Goal: Task Accomplishment & Management: Manage account settings

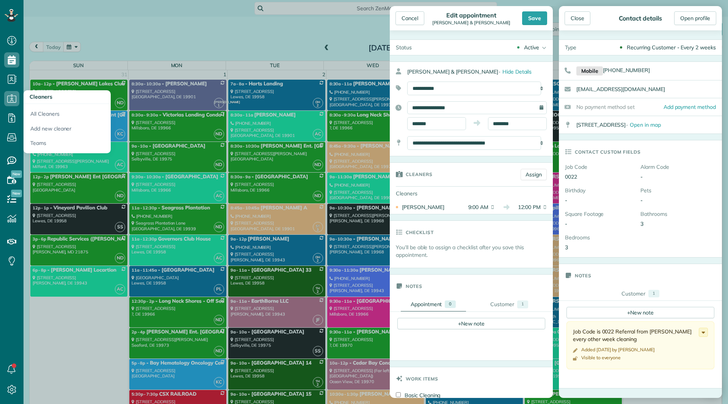
scroll to position [2541, 0]
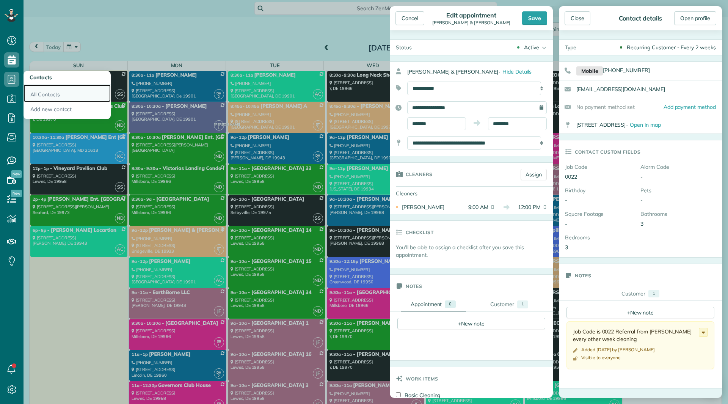
click at [43, 89] on link "All Contacts" at bounding box center [67, 93] width 87 height 17
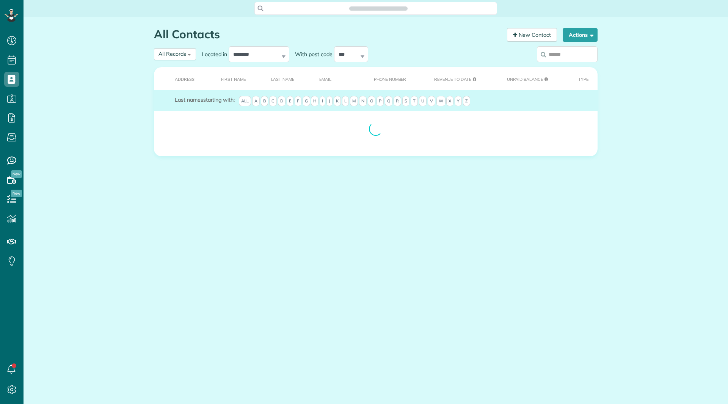
scroll to position [3, 3]
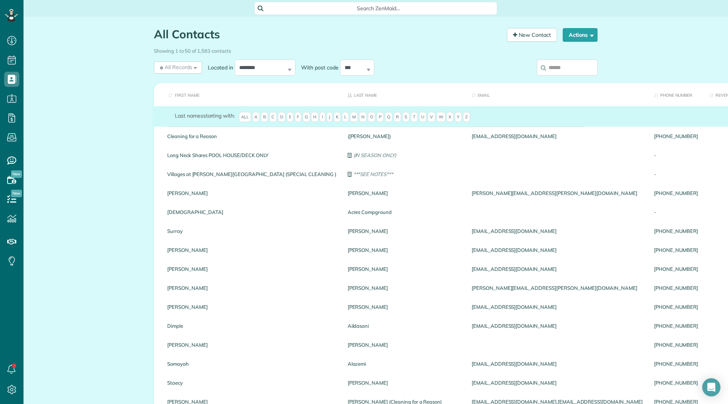
click at [556, 67] on input "search" at bounding box center [567, 68] width 61 height 16
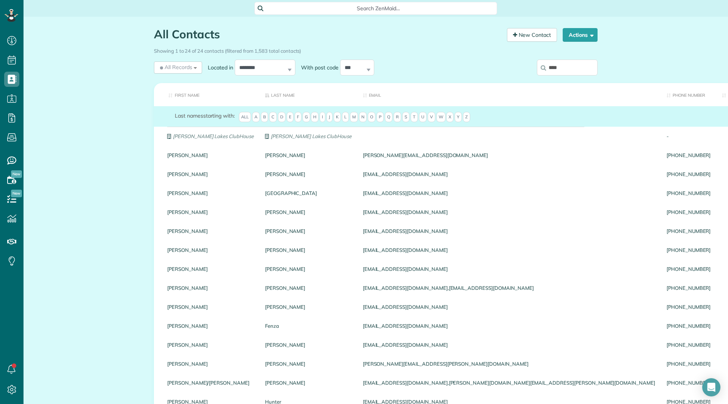
click at [580, 72] on input "****" at bounding box center [567, 68] width 61 height 16
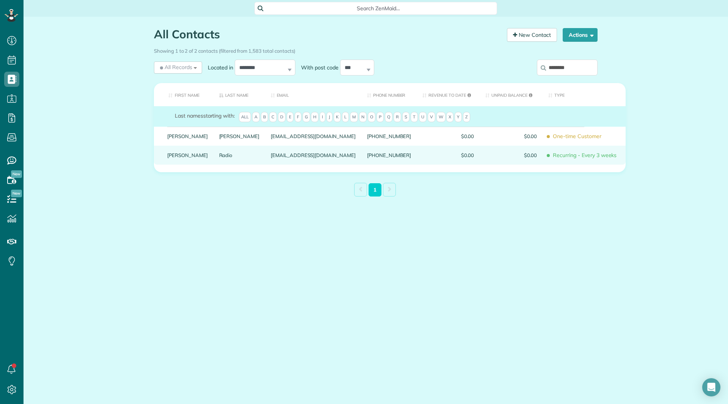
type input "********"
click at [177, 158] on link "[PERSON_NAME]" at bounding box center [187, 154] width 41 height 5
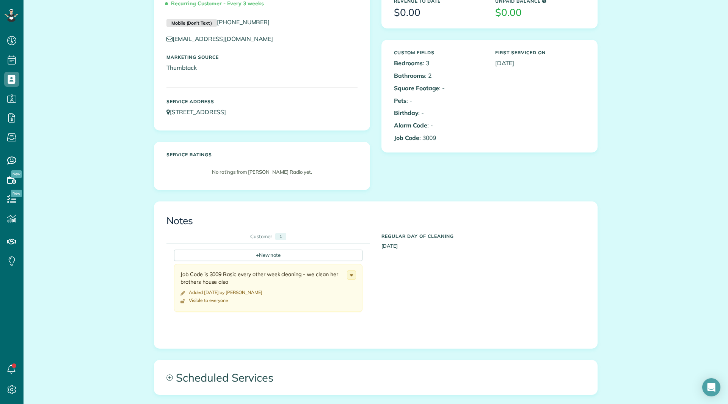
scroll to position [190, 0]
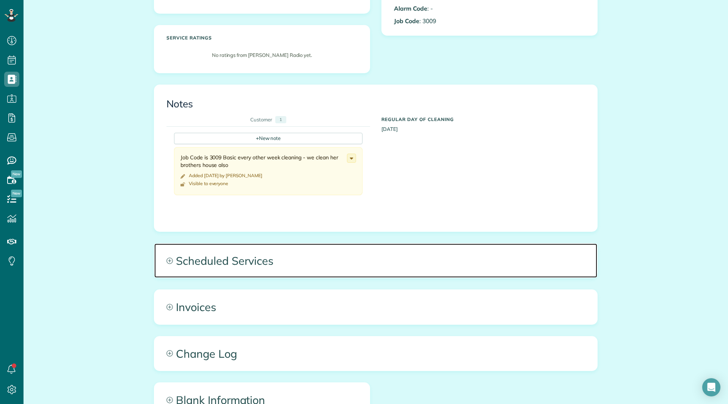
click at [206, 270] on span "Scheduled Services" at bounding box center [375, 260] width 443 height 34
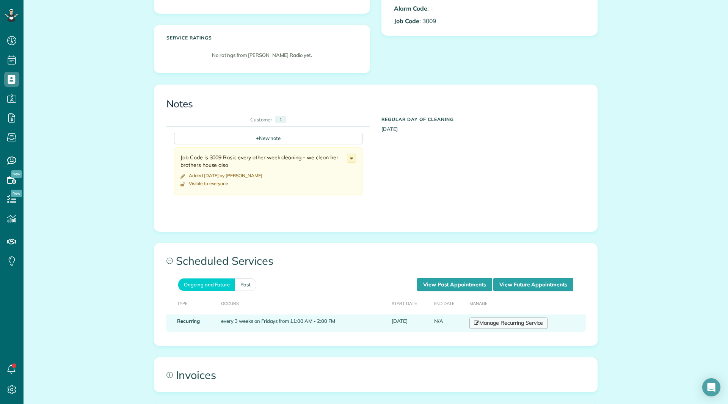
click at [509, 321] on link "Manage Recurring Service" at bounding box center [508, 322] width 78 height 11
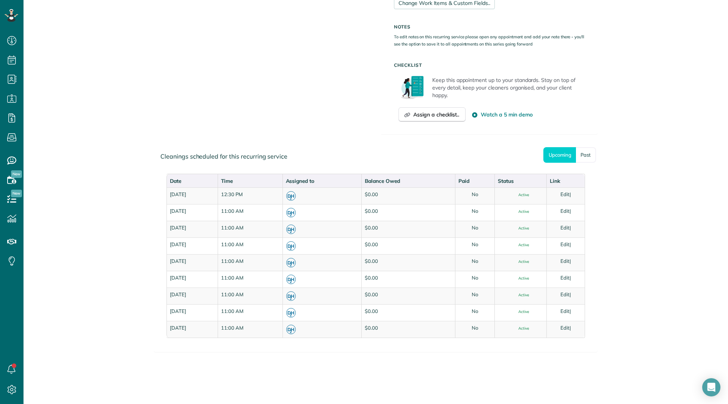
scroll to position [440, 0]
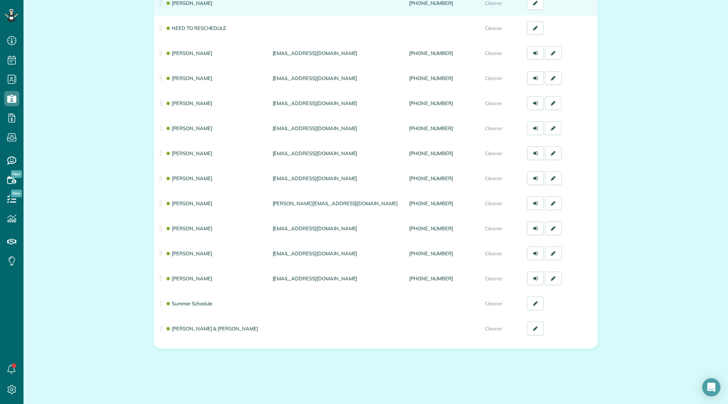
scroll to position [137, 0]
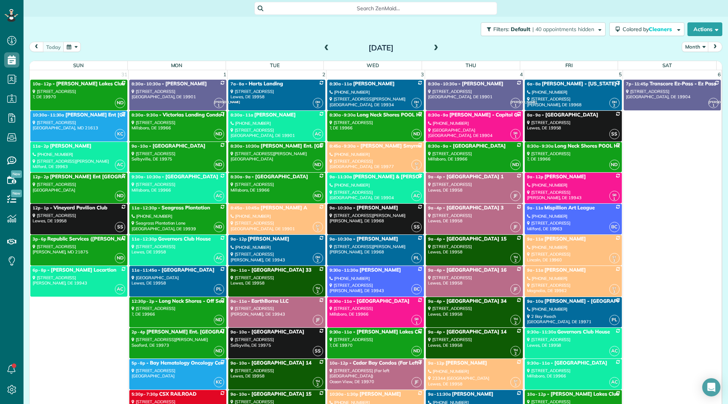
scroll to position [3185, 0]
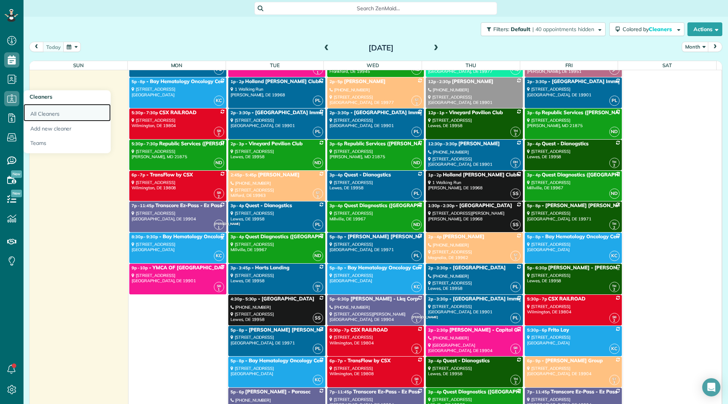
click at [31, 112] on link "All Cleaners" at bounding box center [67, 112] width 87 height 17
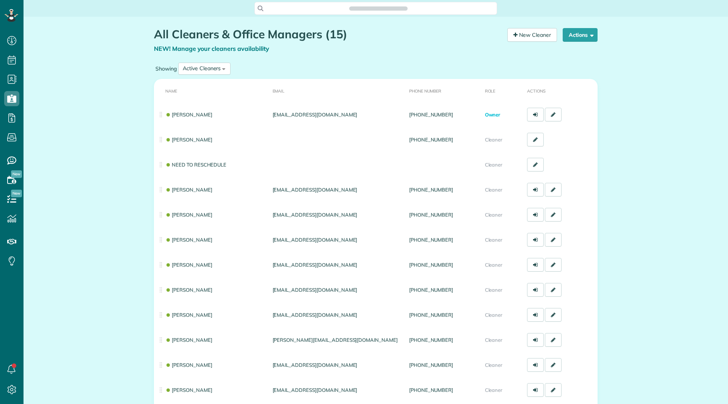
scroll to position [3, 3]
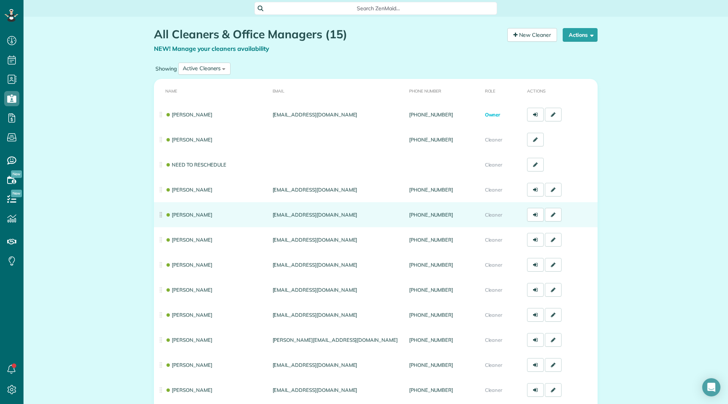
click at [193, 219] on td "[PERSON_NAME]" at bounding box center [212, 214] width 116 height 25
click at [189, 213] on link "[PERSON_NAME]" at bounding box center [188, 215] width 47 height 6
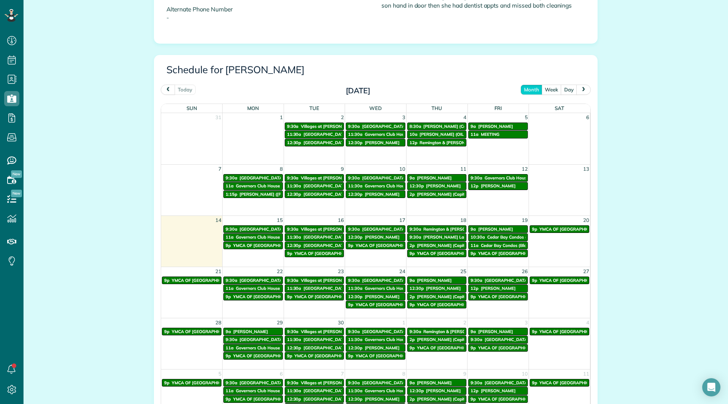
scroll to position [379, 0]
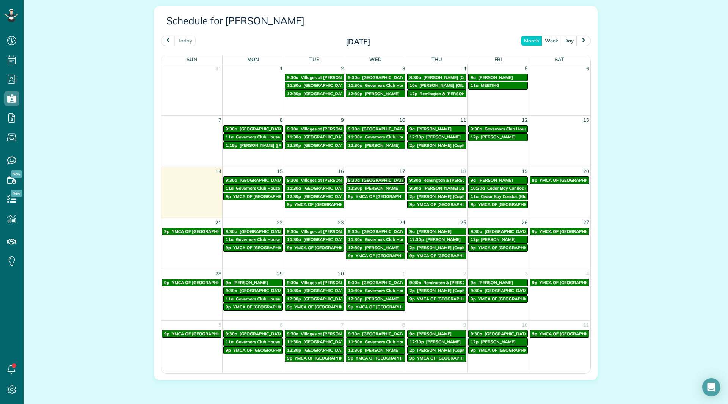
click at [369, 177] on link "9:[GEOGRAPHIC_DATA]" at bounding box center [376, 180] width 60 height 8
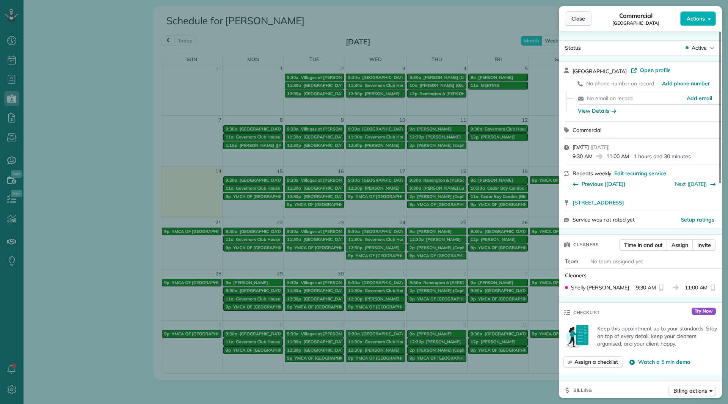
click at [580, 23] on button "Close" at bounding box center [578, 18] width 27 height 14
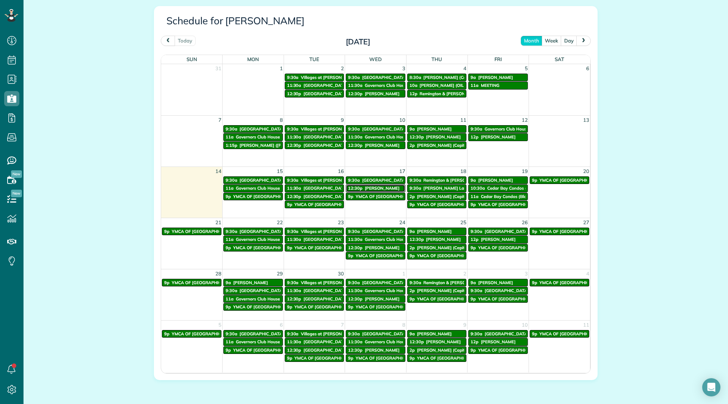
click at [357, 189] on span "12:30p" at bounding box center [355, 187] width 14 height 5
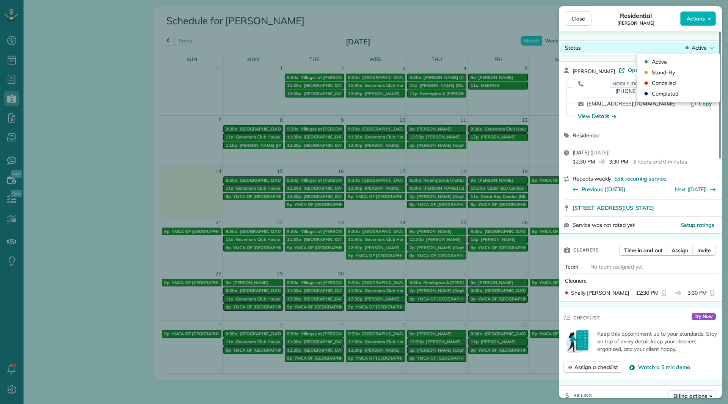
click at [698, 50] on span "Active" at bounding box center [699, 48] width 15 height 8
click at [677, 82] on div "Cancelled" at bounding box center [678, 83] width 77 height 11
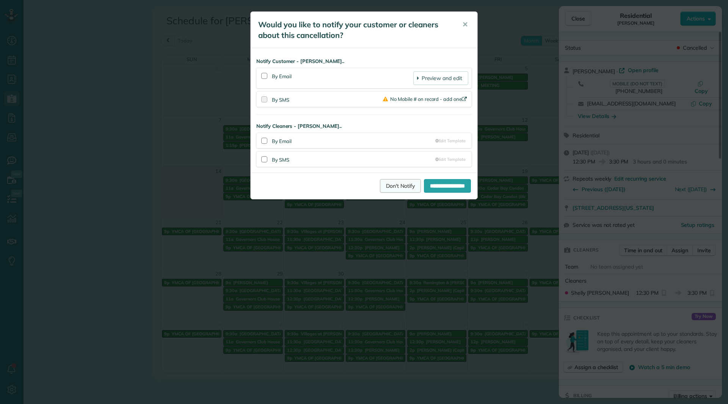
click at [384, 189] on link "Don't Notify" at bounding box center [400, 186] width 41 height 14
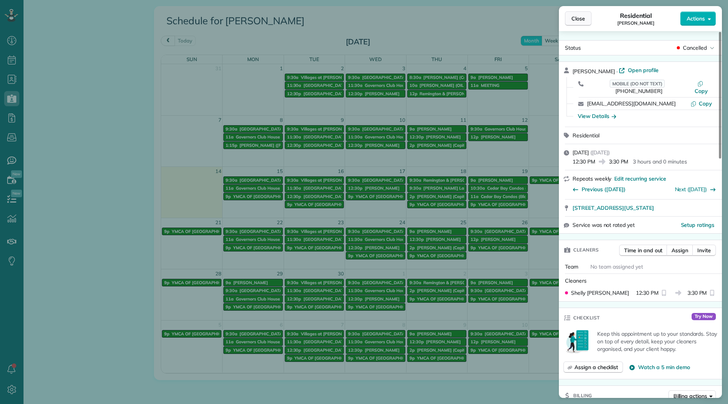
click at [580, 20] on span "Close" at bounding box center [578, 19] width 14 height 8
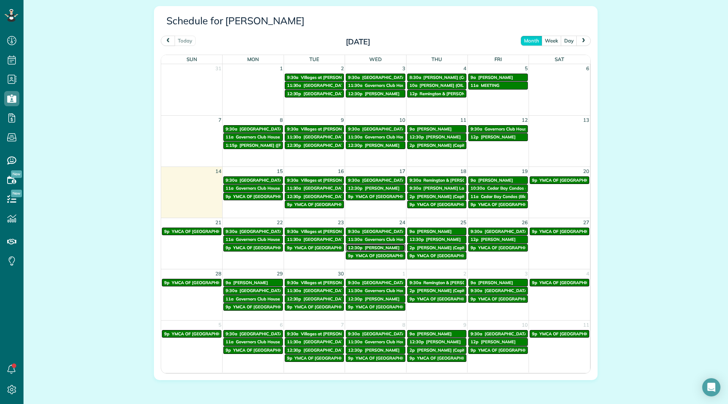
click at [369, 247] on span "[PERSON_NAME]" at bounding box center [382, 247] width 35 height 5
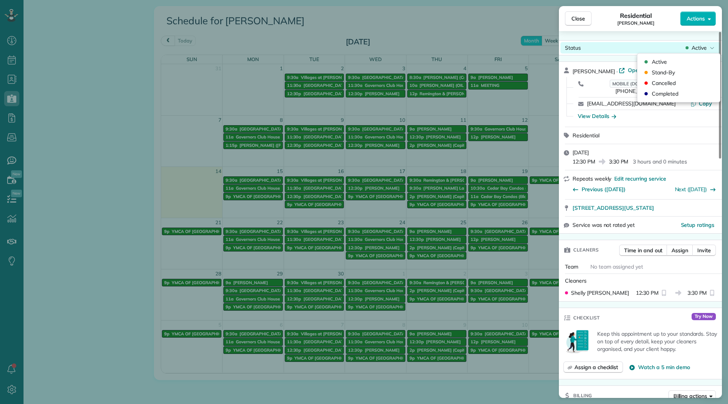
click at [699, 48] on span "Active" at bounding box center [699, 48] width 15 height 8
click at [663, 89] on div "Completed" at bounding box center [678, 93] width 77 height 11
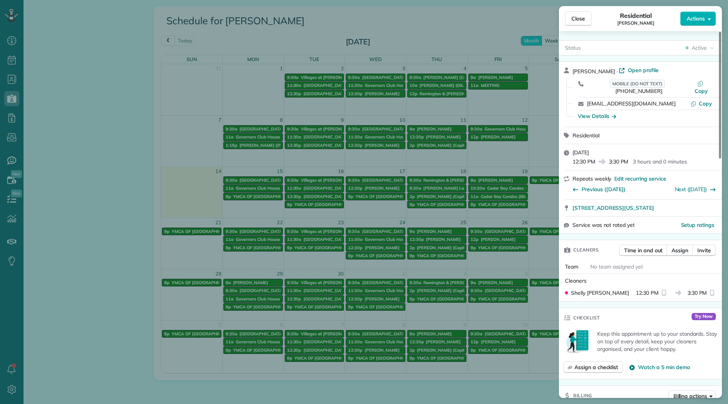
click at [663, 89] on div "MOBILE (DO NOT TEXT) [PHONE_NUMBER] Copy" at bounding box center [645, 87] width 145 height 20
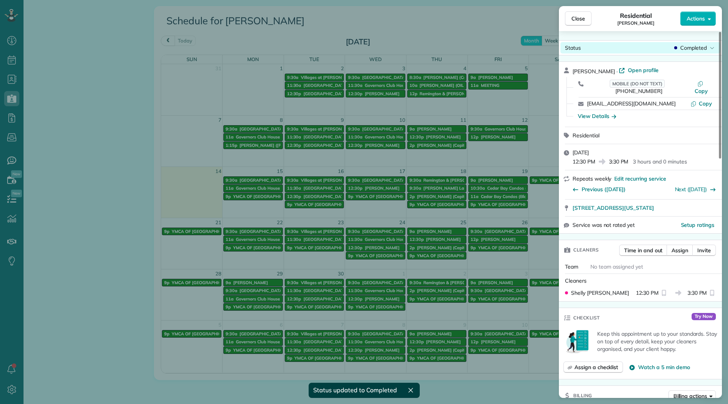
click at [695, 47] on span "Completed" at bounding box center [693, 48] width 27 height 8
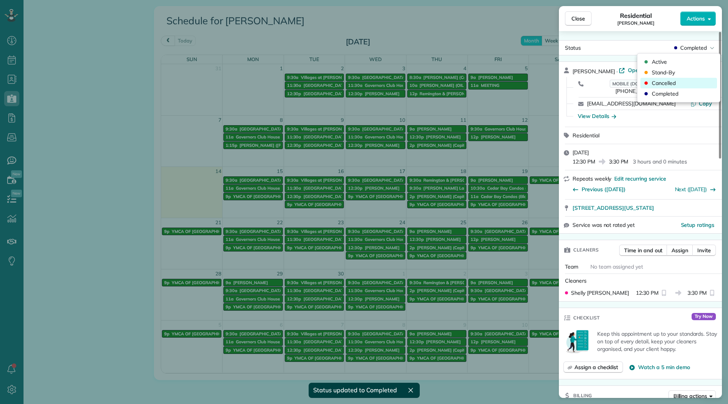
click at [670, 80] on span "Cancelled" at bounding box center [664, 83] width 24 height 8
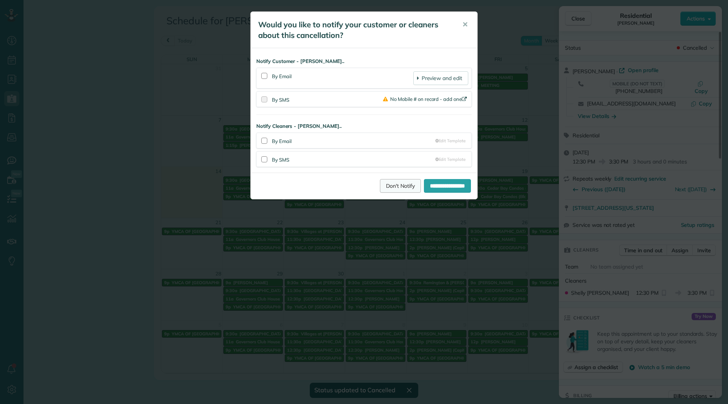
click at [391, 181] on link "Don't Notify" at bounding box center [400, 186] width 41 height 14
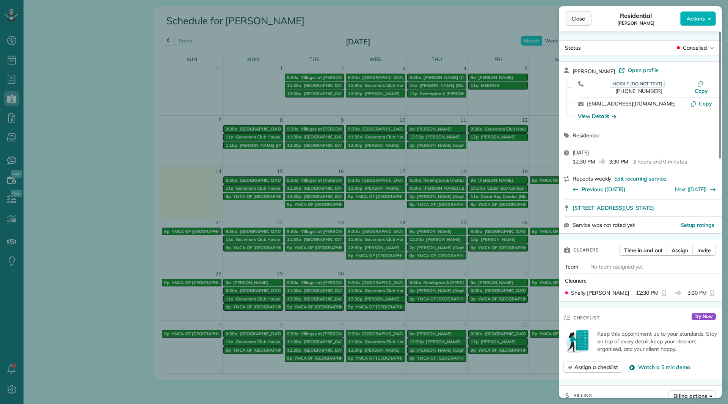
click at [569, 20] on button "Close" at bounding box center [578, 18] width 27 height 14
